Goal: Task Accomplishment & Management: Manage account settings

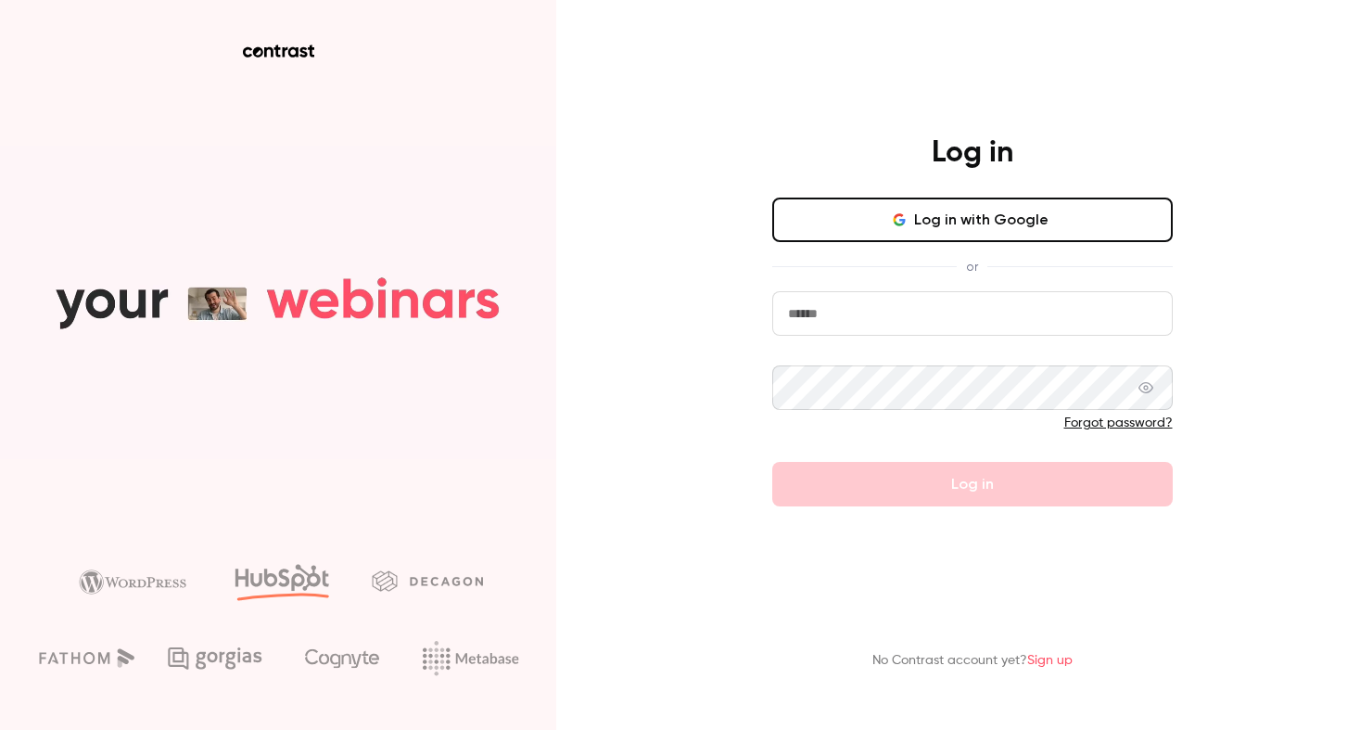
click at [921, 317] on input "email" at bounding box center [972, 313] width 400 height 44
type input "**********"
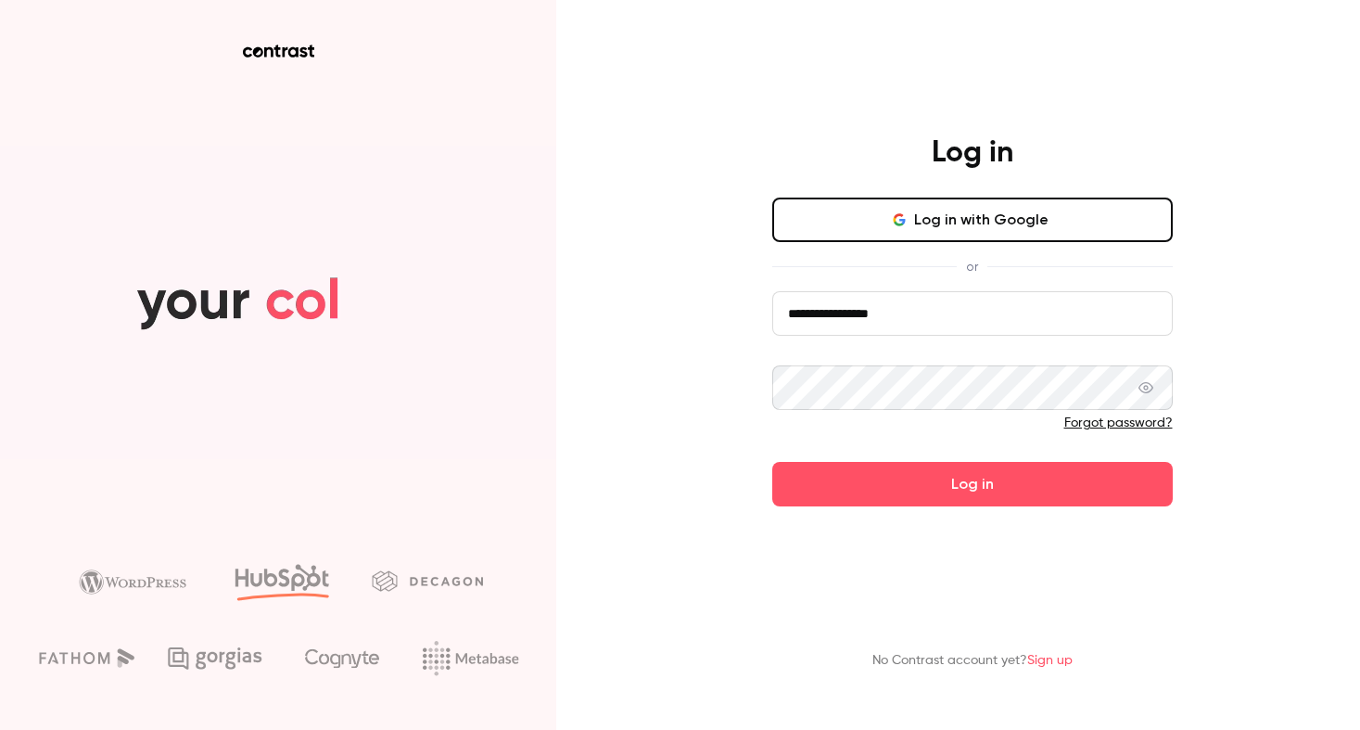
click at [1150, 390] on icon at bounding box center [1145, 387] width 15 height 15
click at [968, 506] on main "**********" at bounding box center [972, 365] width 482 height 730
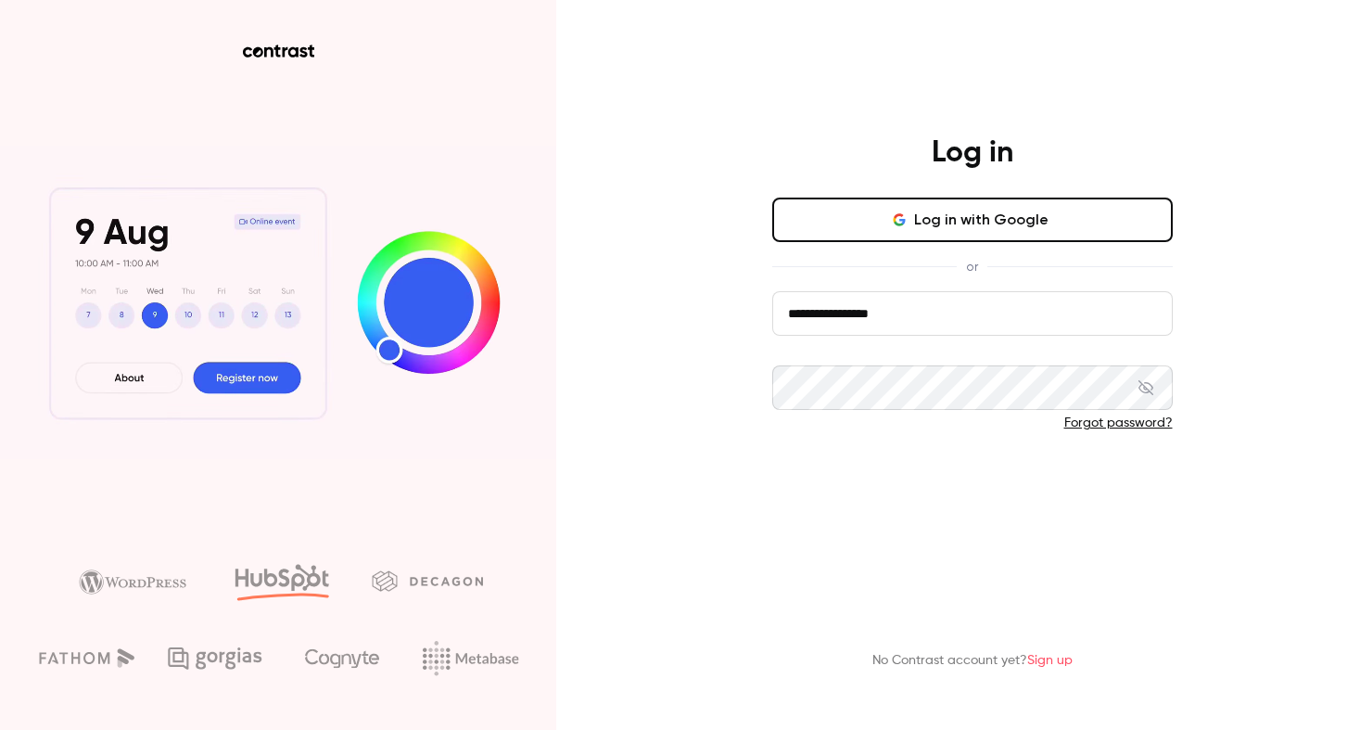
click at [981, 488] on button "Log in" at bounding box center [972, 484] width 400 height 44
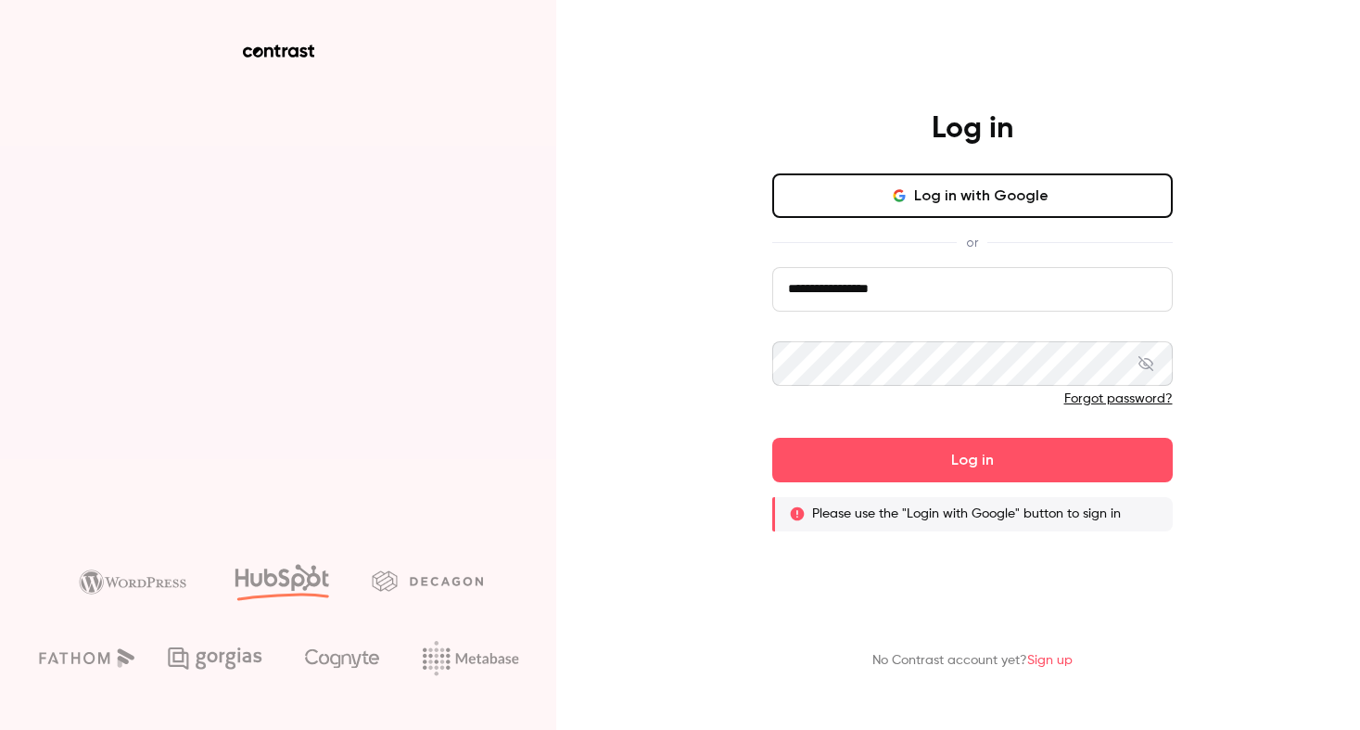
click at [1093, 404] on div "Forgot password?" at bounding box center [972, 398] width 400 height 19
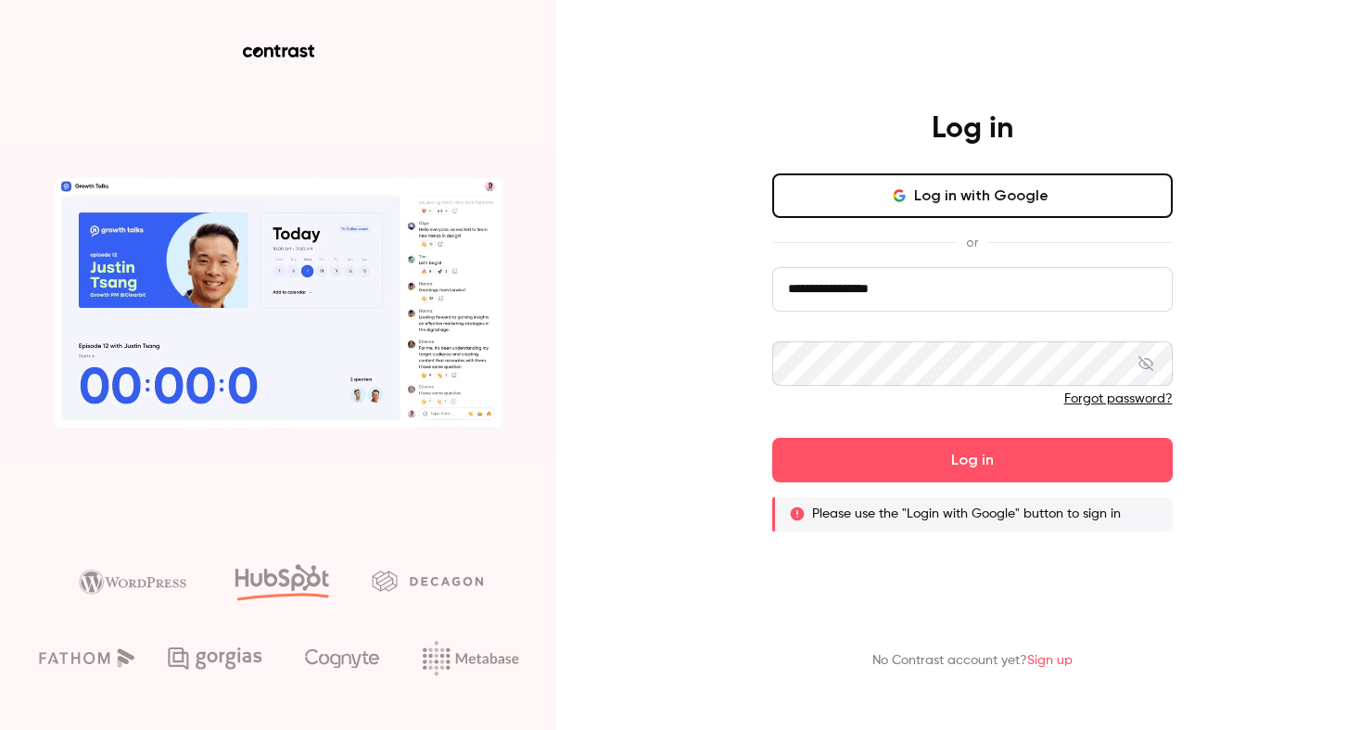
click at [998, 199] on button "Log in with Google" at bounding box center [972, 195] width 400 height 44
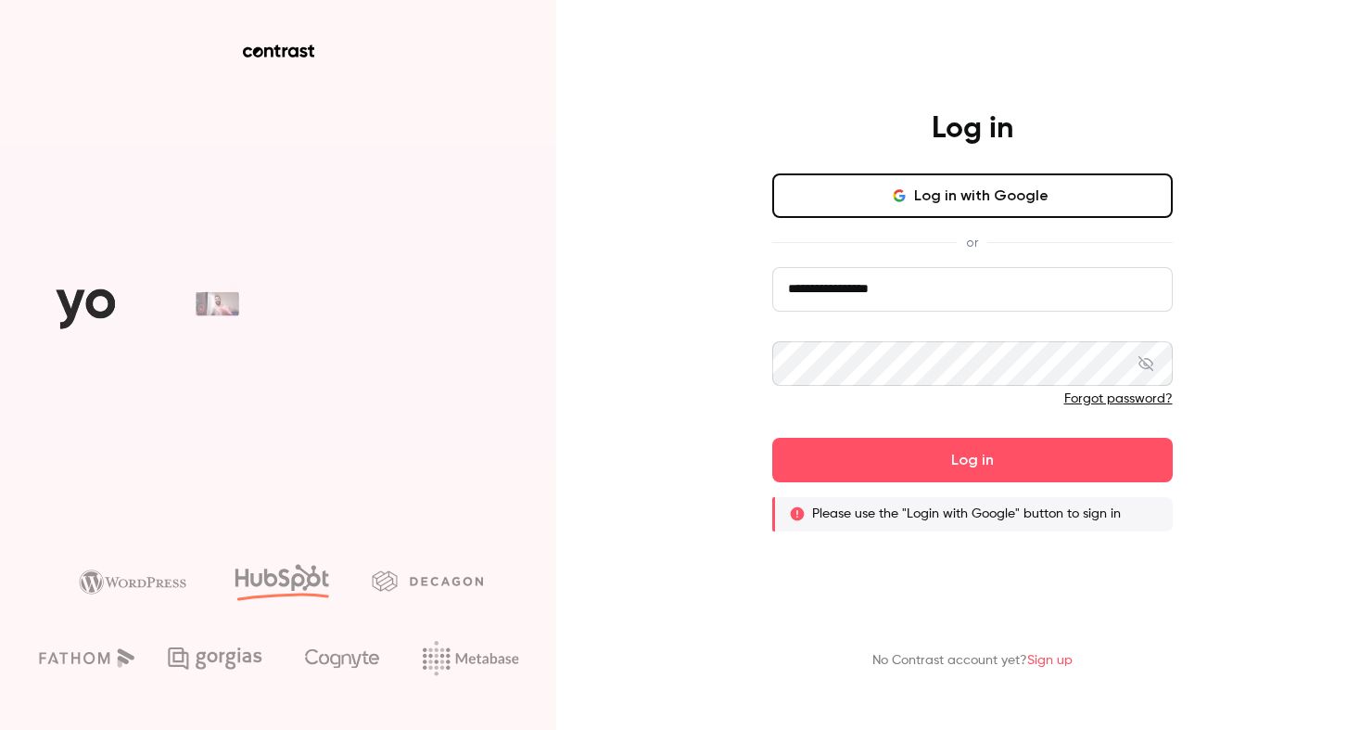
click at [1109, 389] on div "Forgot password?" at bounding box center [972, 398] width 400 height 19
click at [1109, 397] on link "Forgot password?" at bounding box center [1118, 398] width 108 height 13
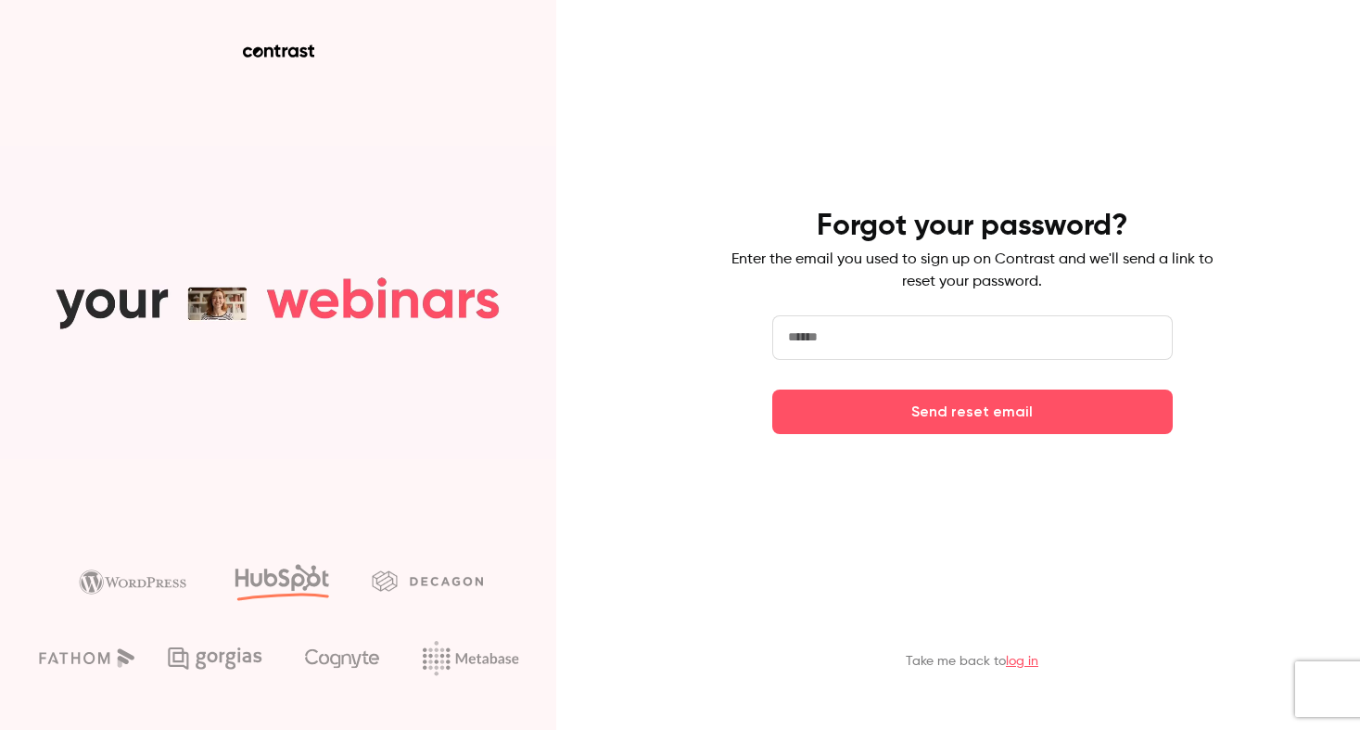
click at [895, 332] on input "email" at bounding box center [972, 337] width 400 height 44
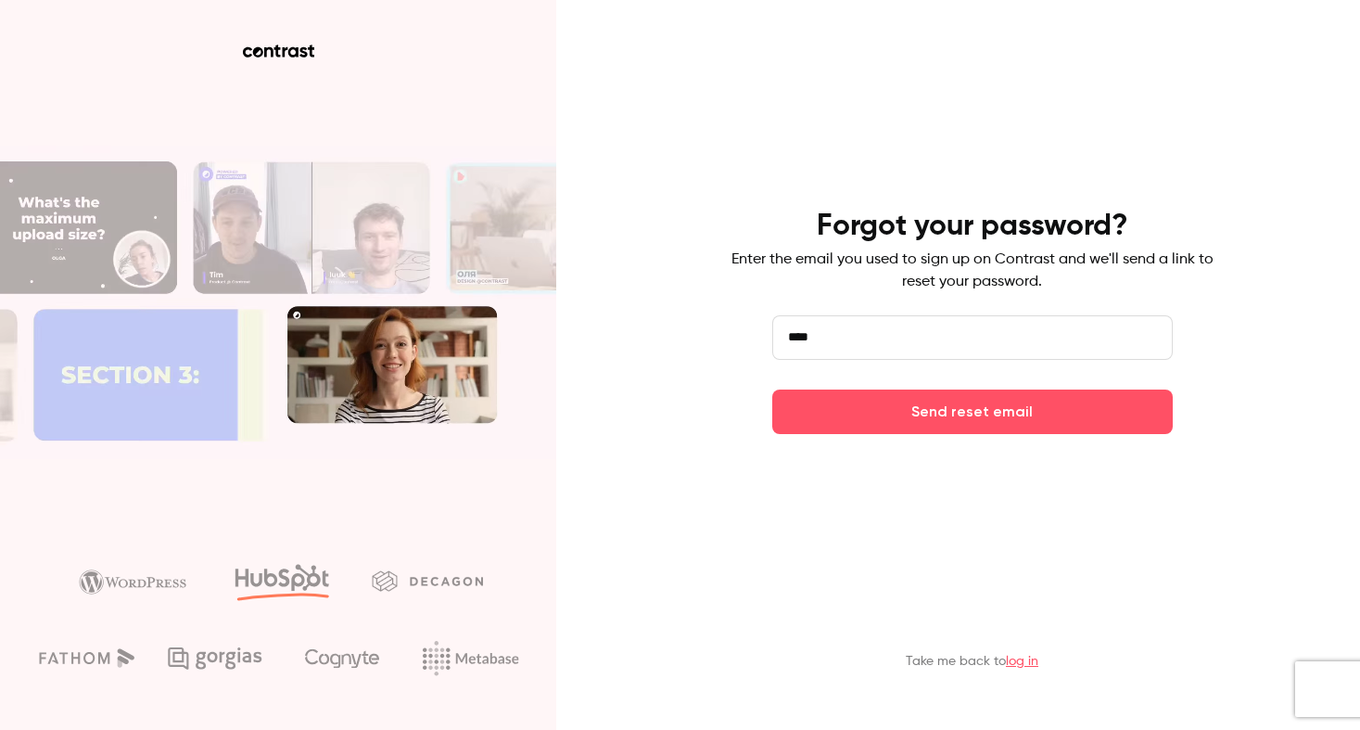
type input "**********"
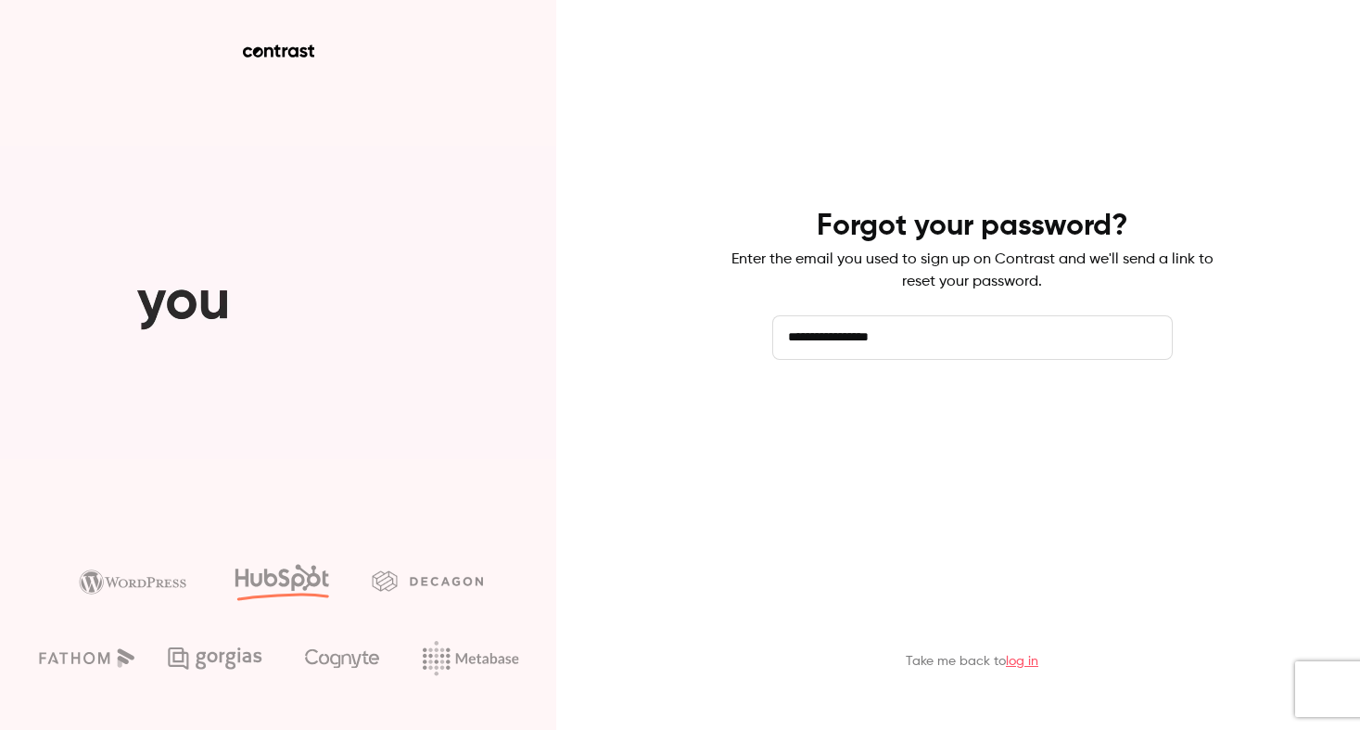
click at [944, 410] on button "Send reset email" at bounding box center [972, 411] width 400 height 44
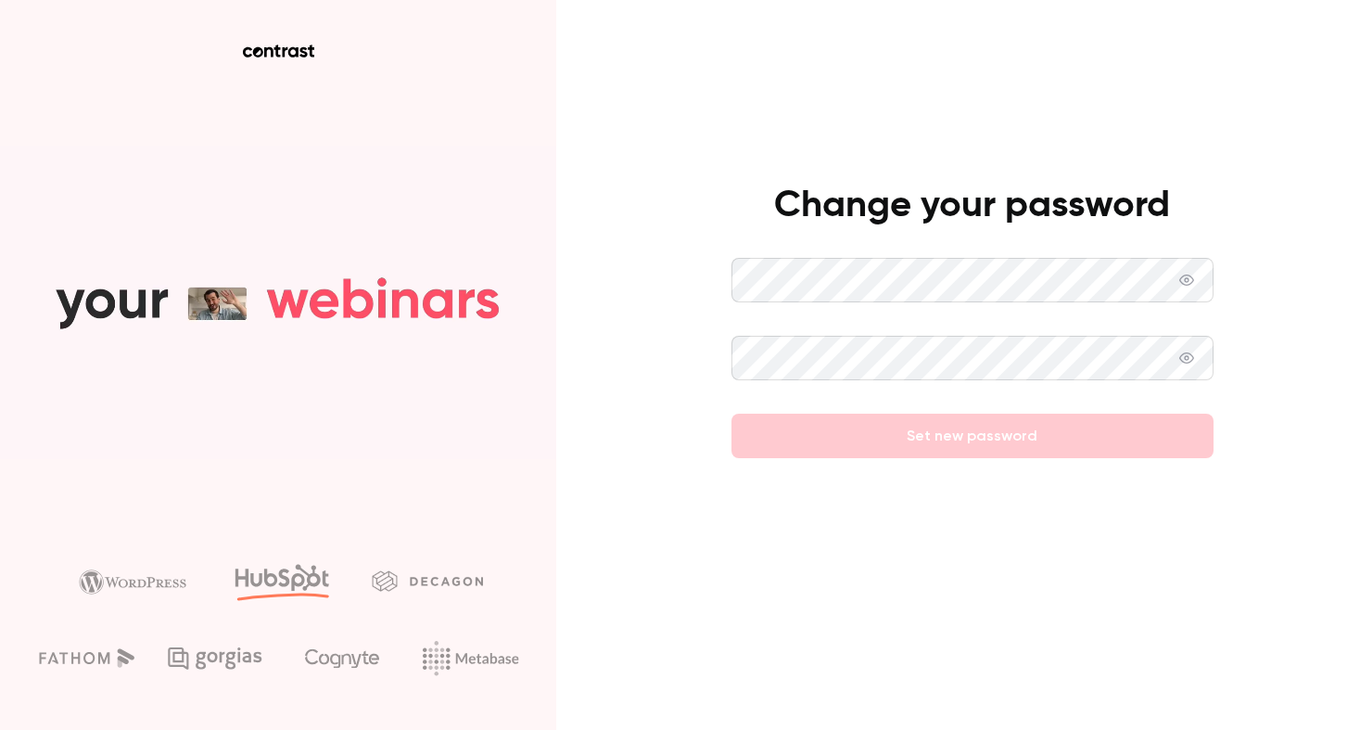
click at [1181, 288] on span at bounding box center [1186, 280] width 15 height 44
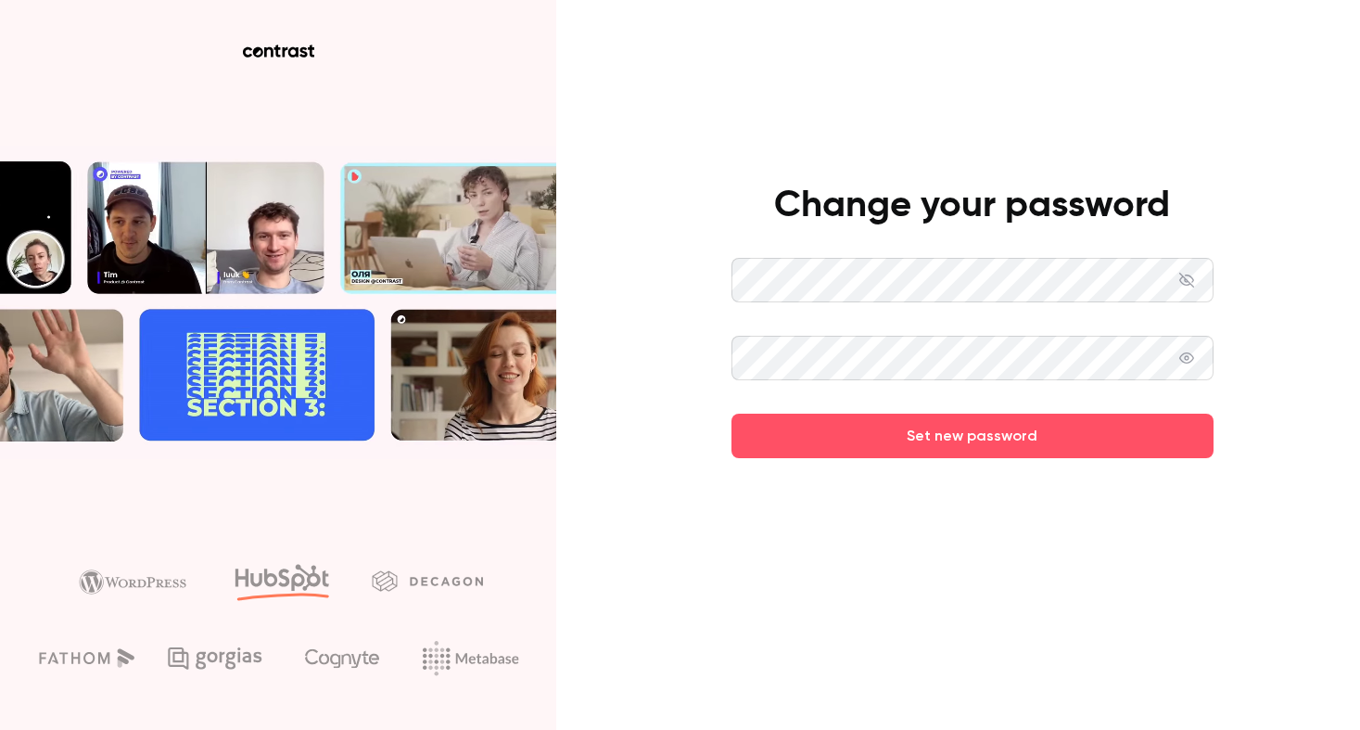
click at [1180, 363] on icon at bounding box center [1186, 357] width 15 height 15
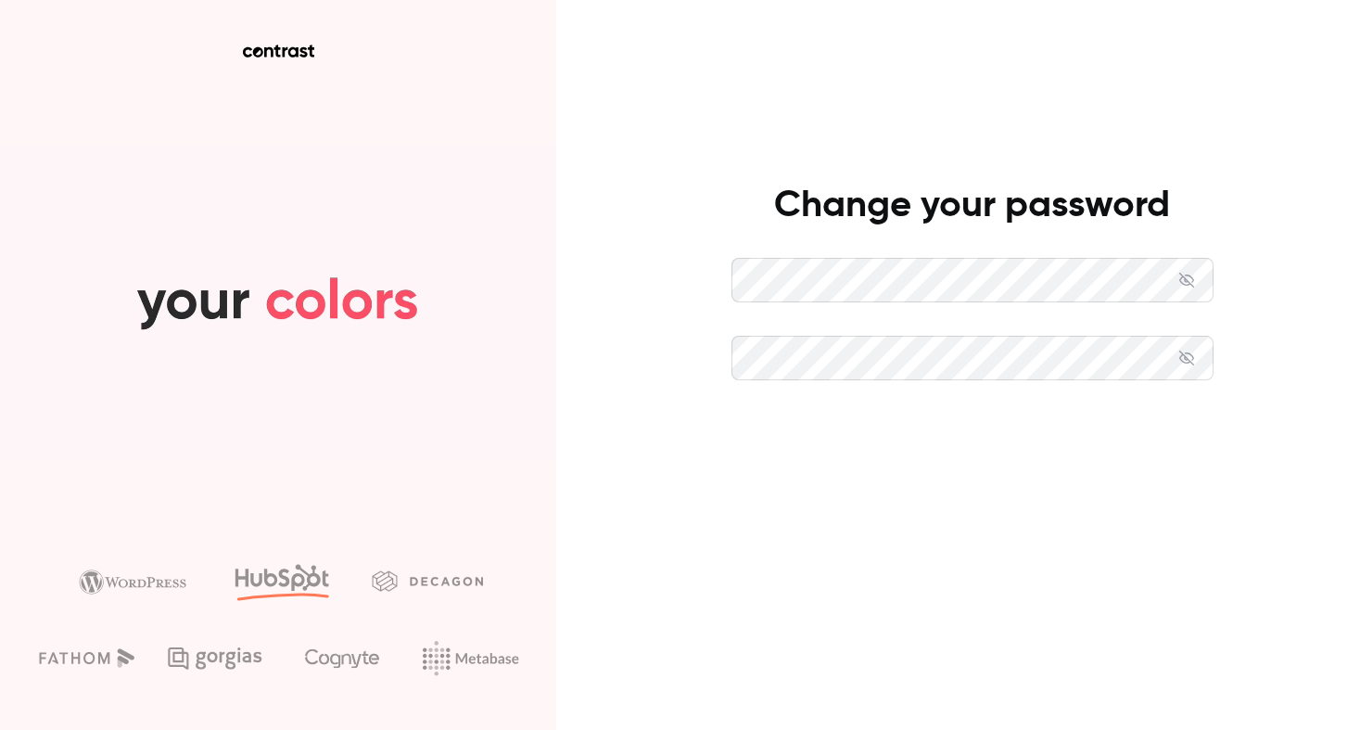
click at [1117, 421] on button "Set new password" at bounding box center [972, 435] width 482 height 44
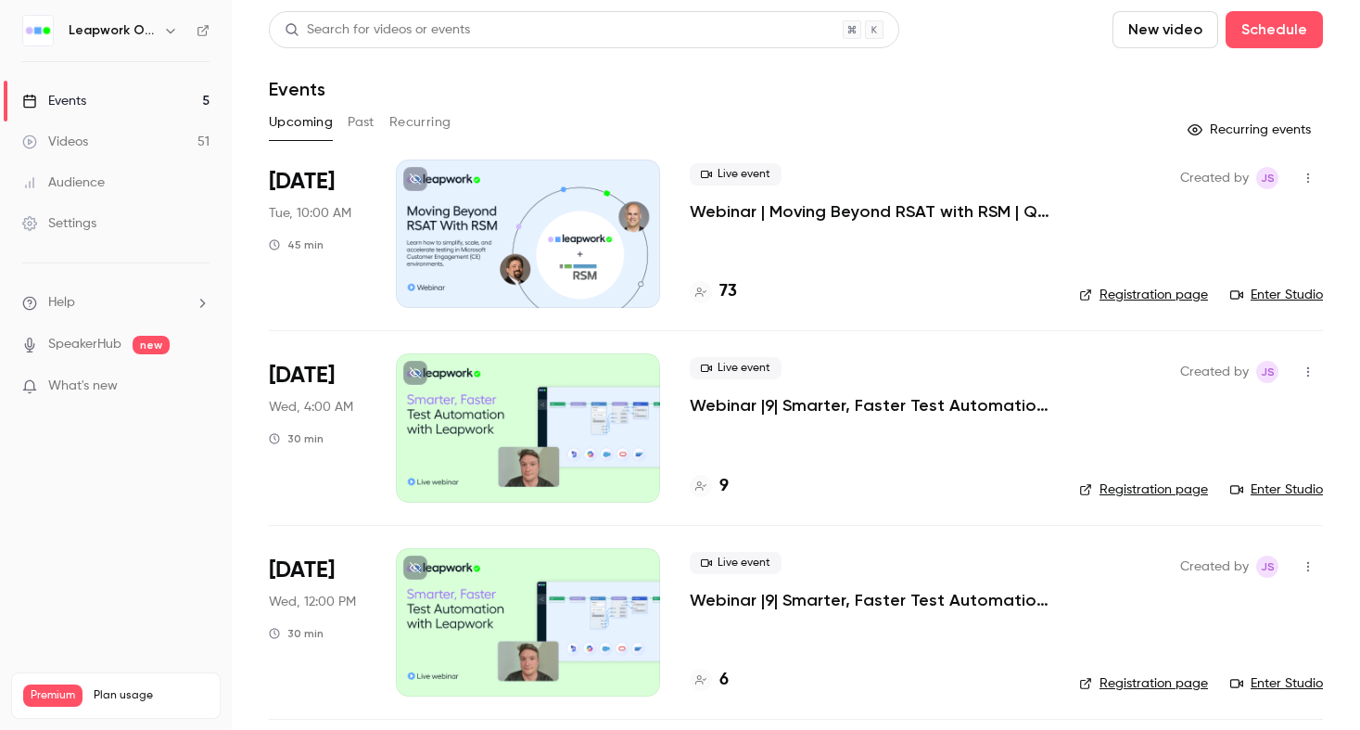
scroll to position [115, 0]
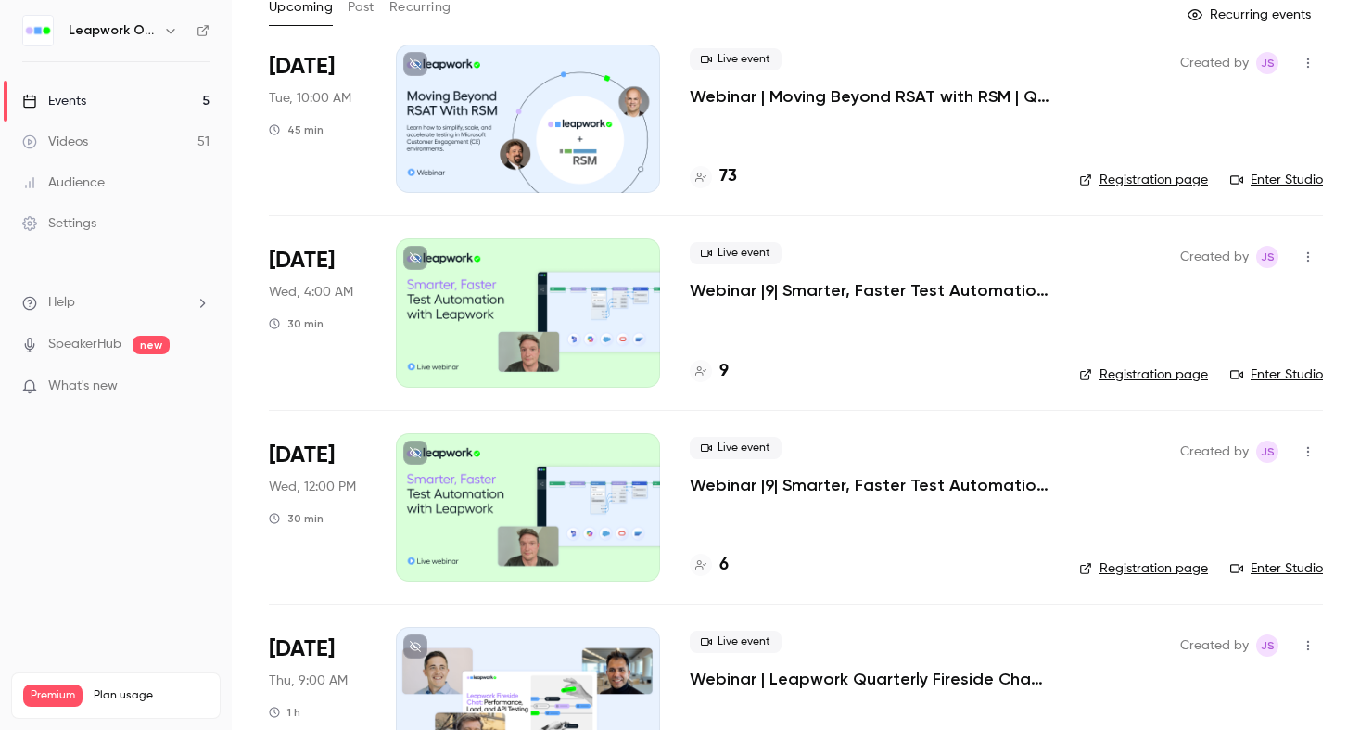
click at [733, 171] on h4 "73" at bounding box center [728, 176] width 18 height 25
